Goal: Transaction & Acquisition: Purchase product/service

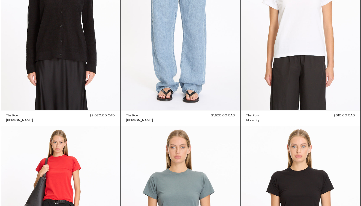
scroll to position [8534, 0]
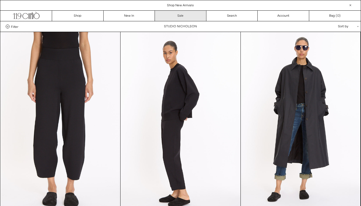
click at [171, 16] on link "Sale" at bounding box center [181, 16] width 52 height 10
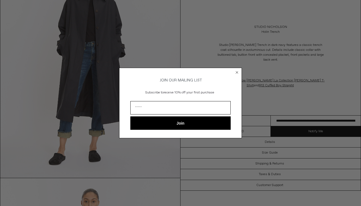
scroll to position [86, 0]
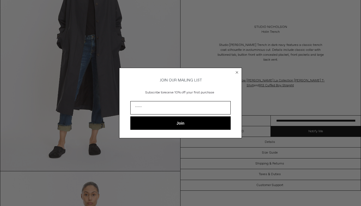
click at [237, 71] on icon "Close dialog" at bounding box center [236, 72] width 5 height 5
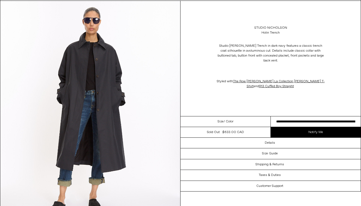
scroll to position [33, 0]
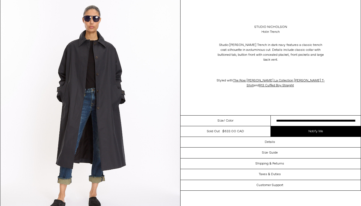
click at [242, 121] on div "Size / Color" at bounding box center [226, 120] width 90 height 11
click at [227, 120] on span "/ Color" at bounding box center [229, 120] width 10 height 5
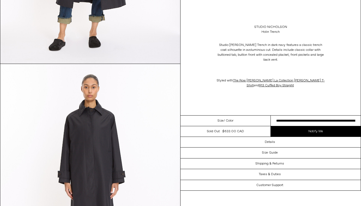
scroll to position [194, 0]
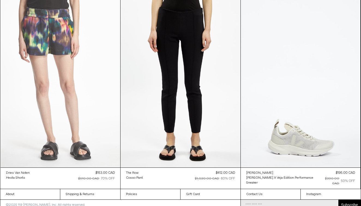
scroll to position [17745, 0]
